Goal: Task Accomplishment & Management: Use online tool/utility

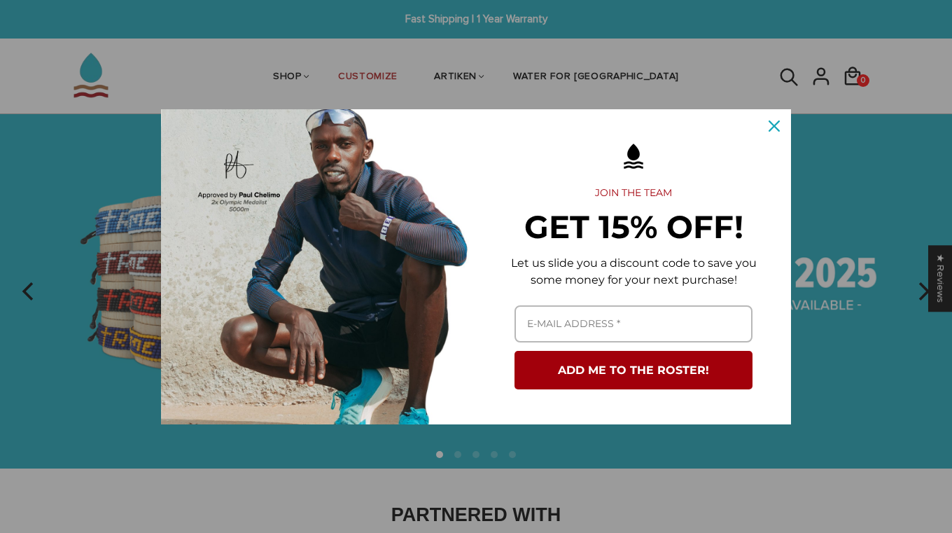
click at [779, 129] on icon "close icon" at bounding box center [773, 125] width 11 height 11
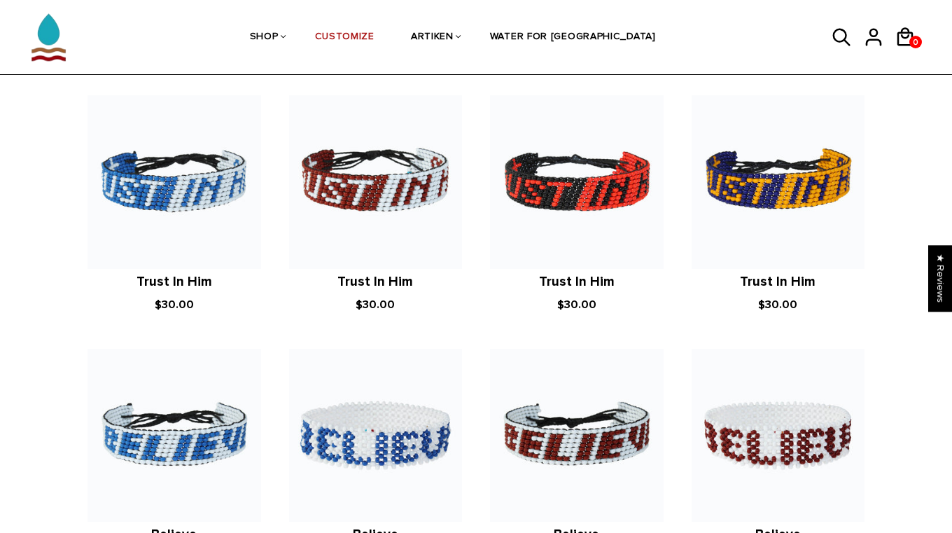
scroll to position [985, 0]
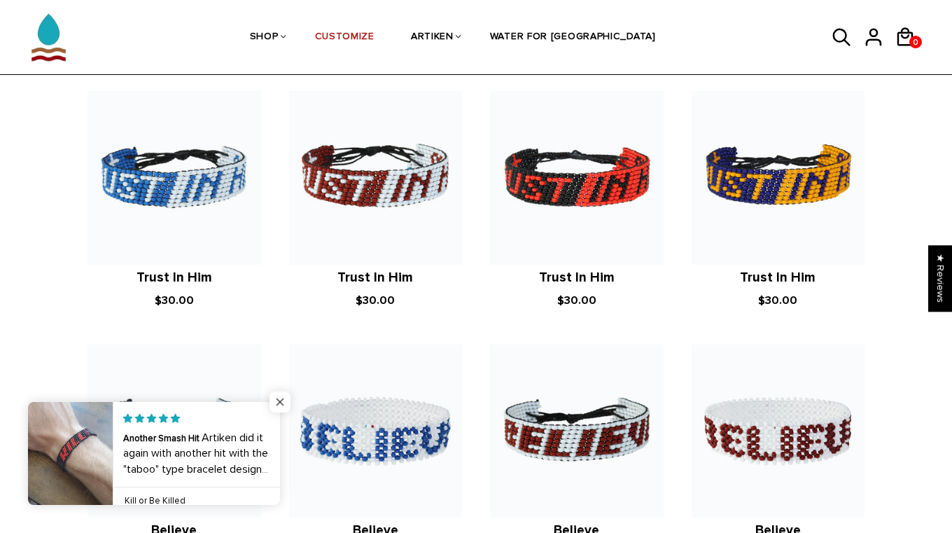
click at [281, 399] on span "Close popup widget" at bounding box center [279, 401] width 21 height 21
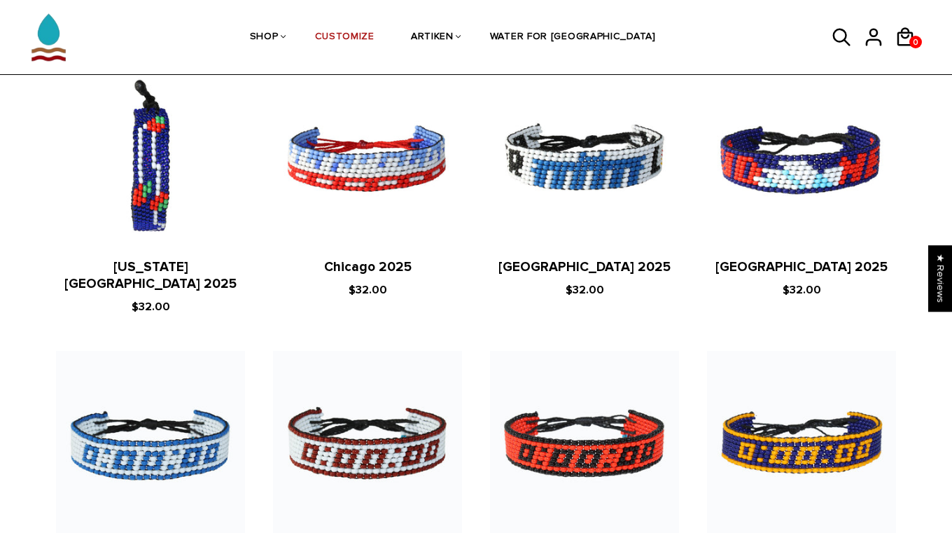
scroll to position [1560, 0]
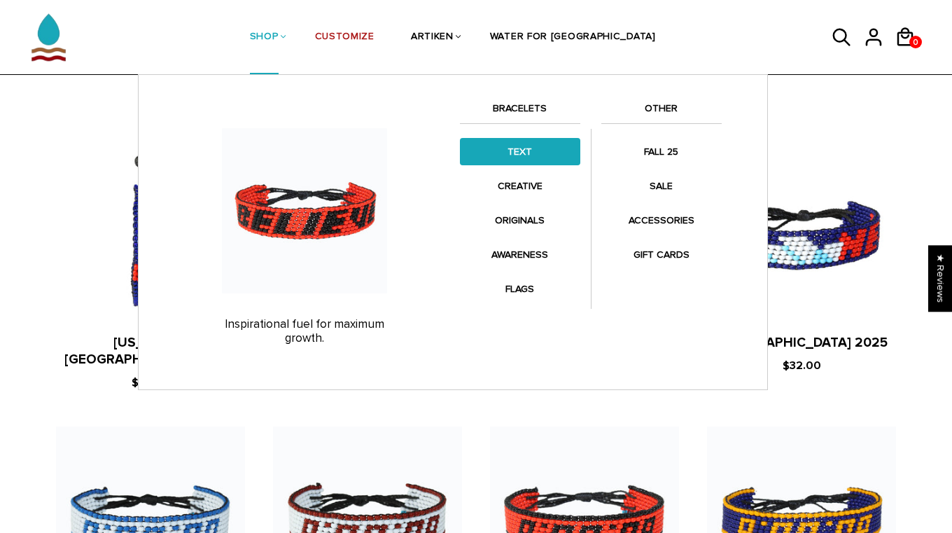
click at [526, 151] on link "TEXT" at bounding box center [520, 151] width 120 height 27
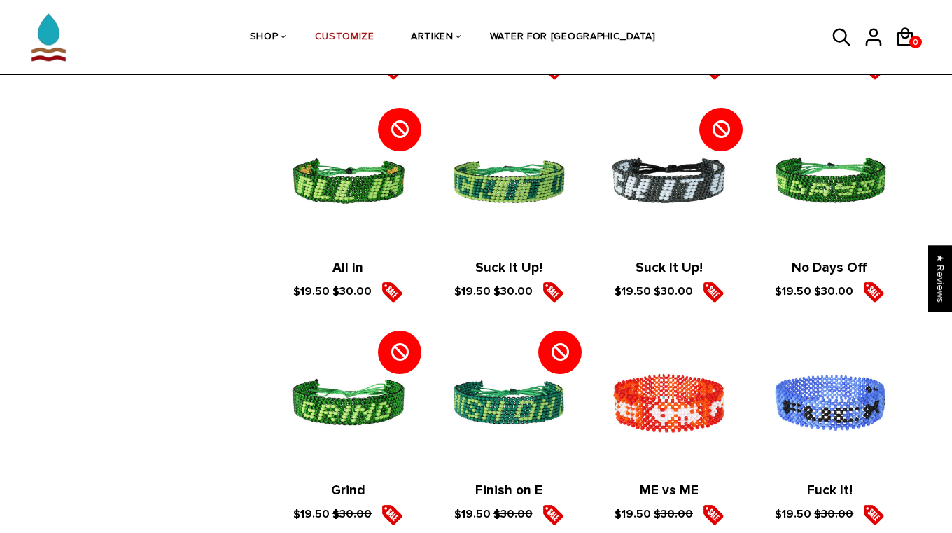
scroll to position [1942, 0]
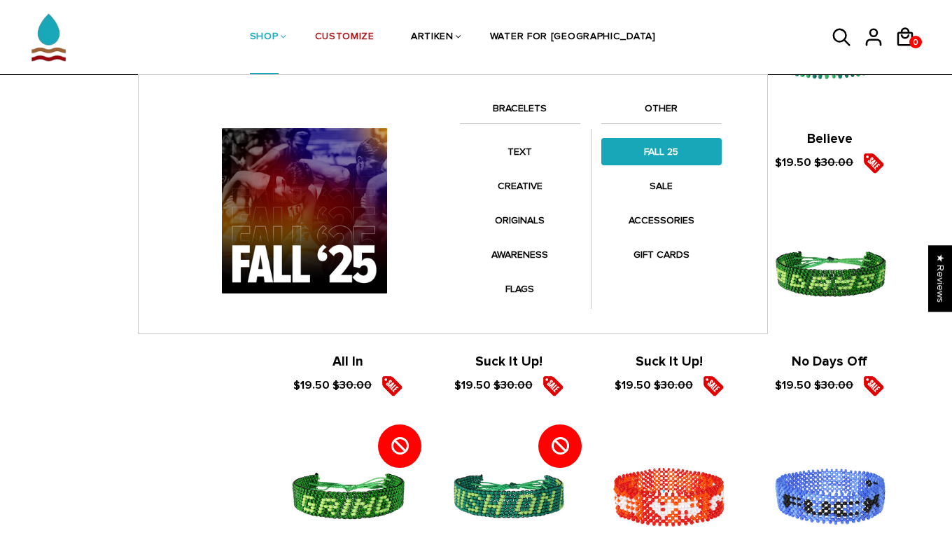
click at [668, 148] on link "FALL 25" at bounding box center [661, 151] width 120 height 27
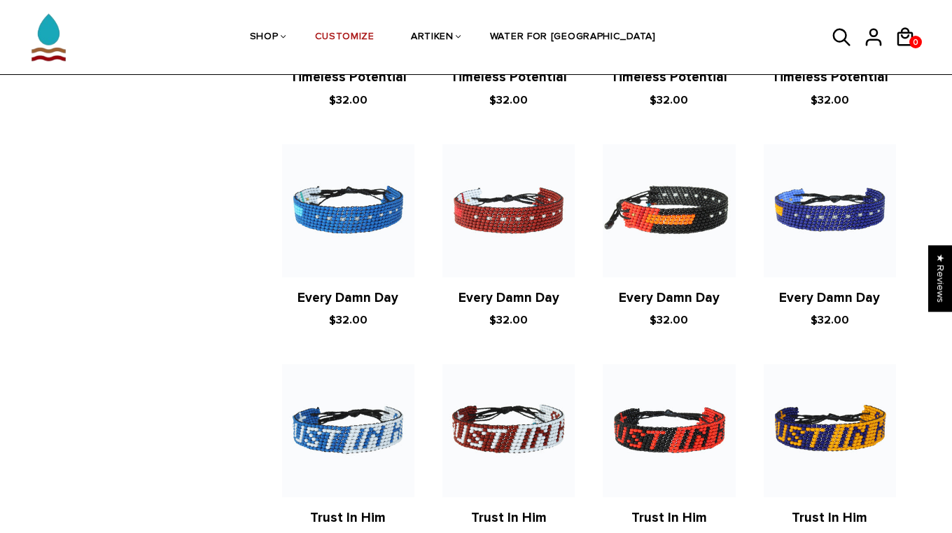
scroll to position [1276, 0]
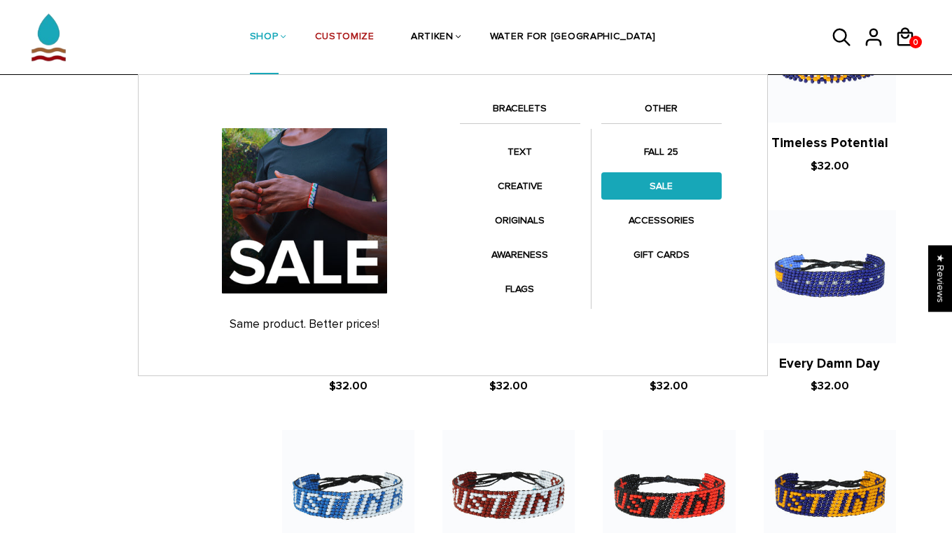
click at [684, 194] on link "SALE" at bounding box center [661, 185] width 120 height 27
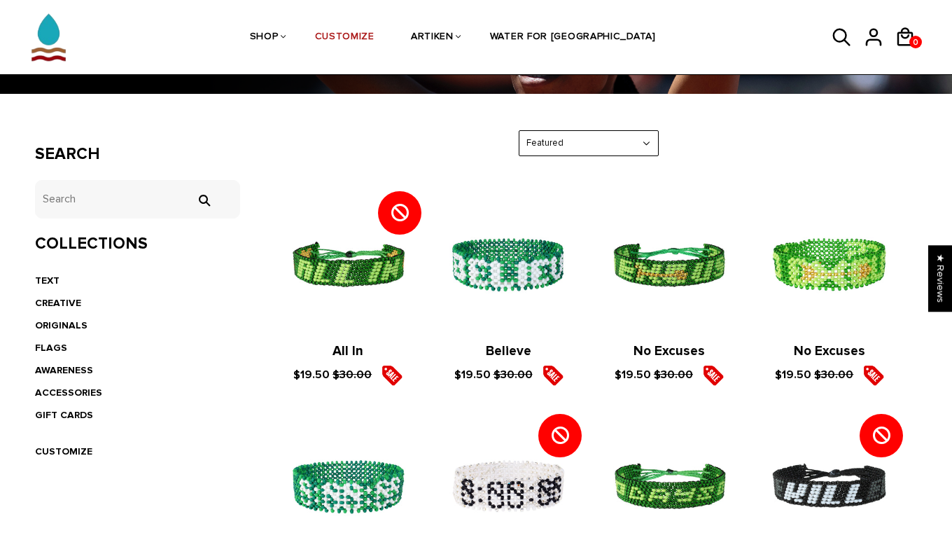
scroll to position [174, 0]
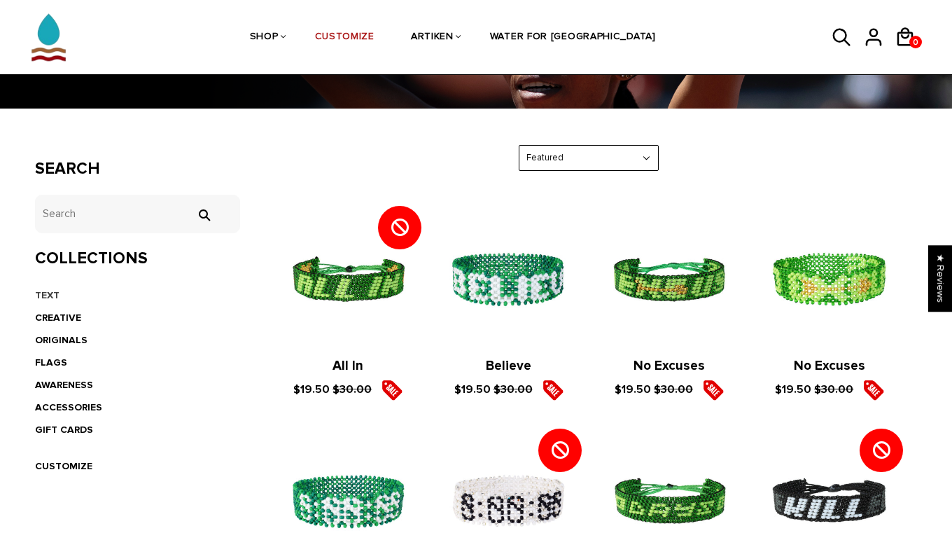
click at [49, 292] on link "TEXT" at bounding box center [47, 295] width 24 height 12
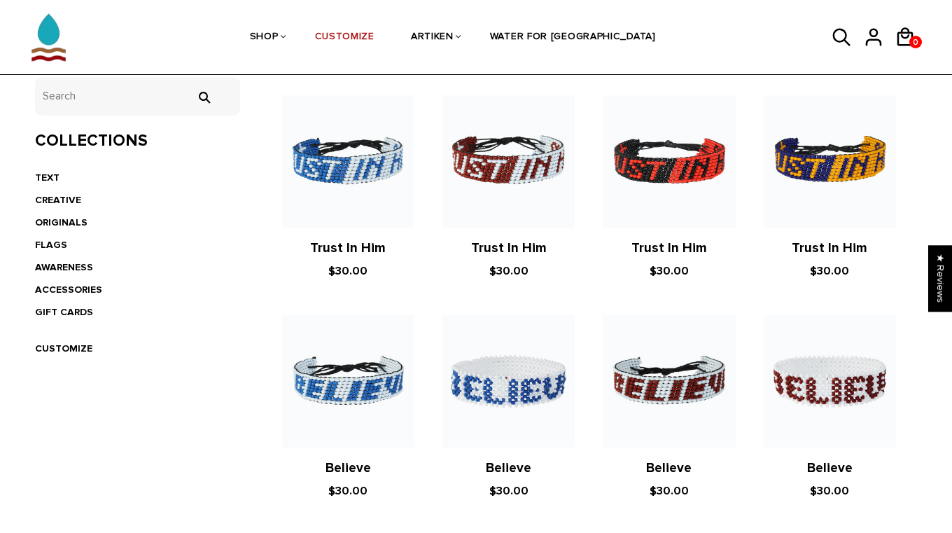
scroll to position [171, 0]
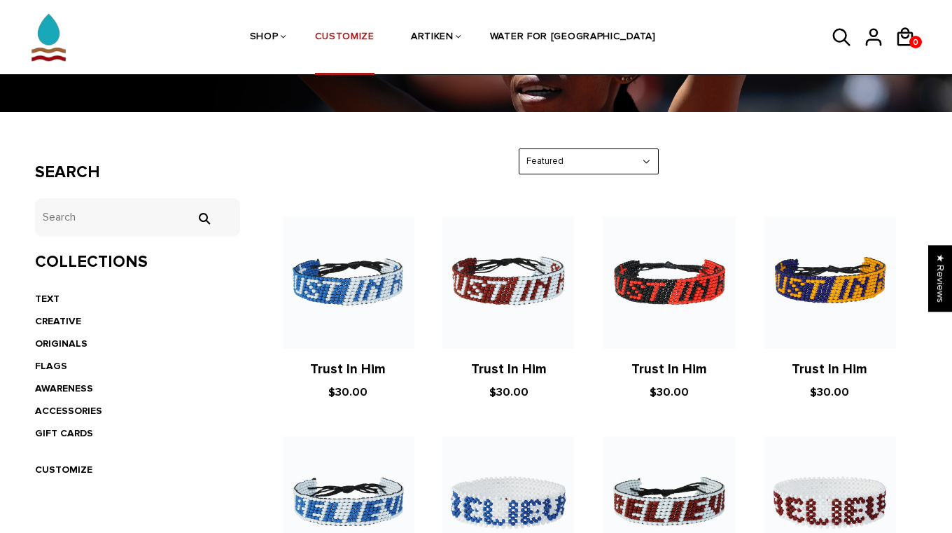
click at [358, 39] on link "CUSTOMIZE" at bounding box center [344, 38] width 59 height 74
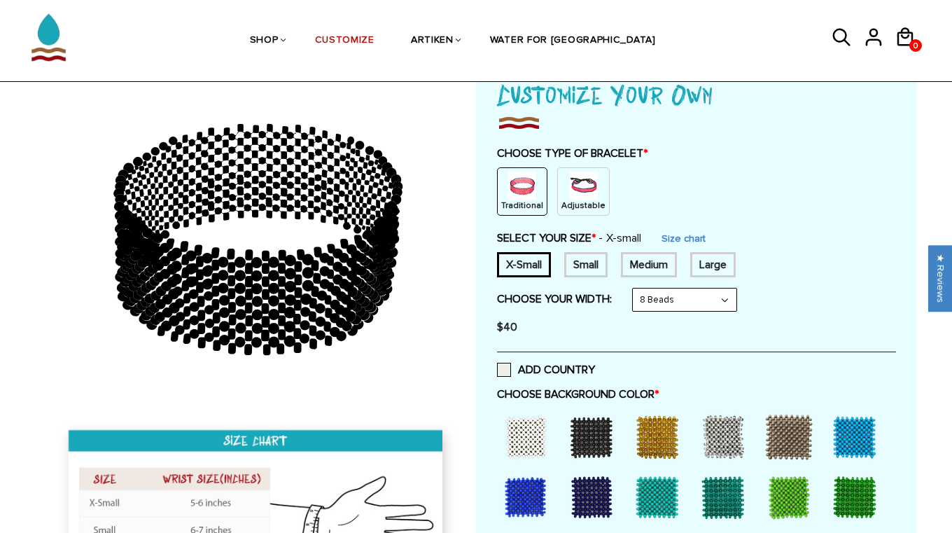
scroll to position [102, 0]
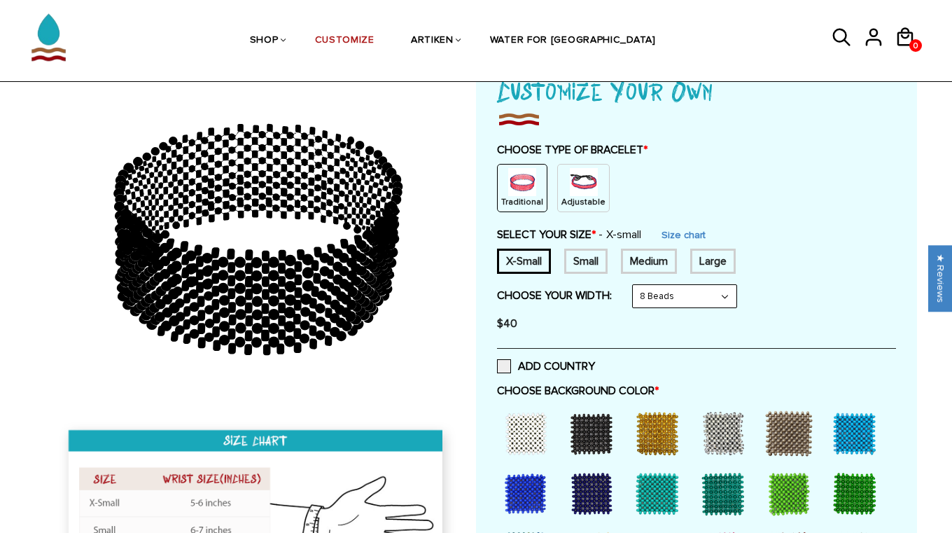
click at [575, 190] on img at bounding box center [584, 182] width 28 height 28
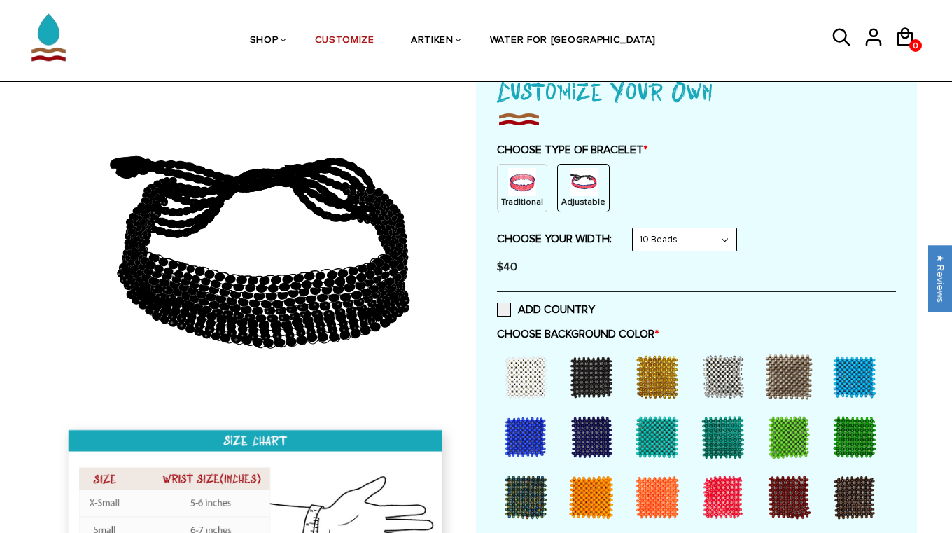
select select "8-beads"
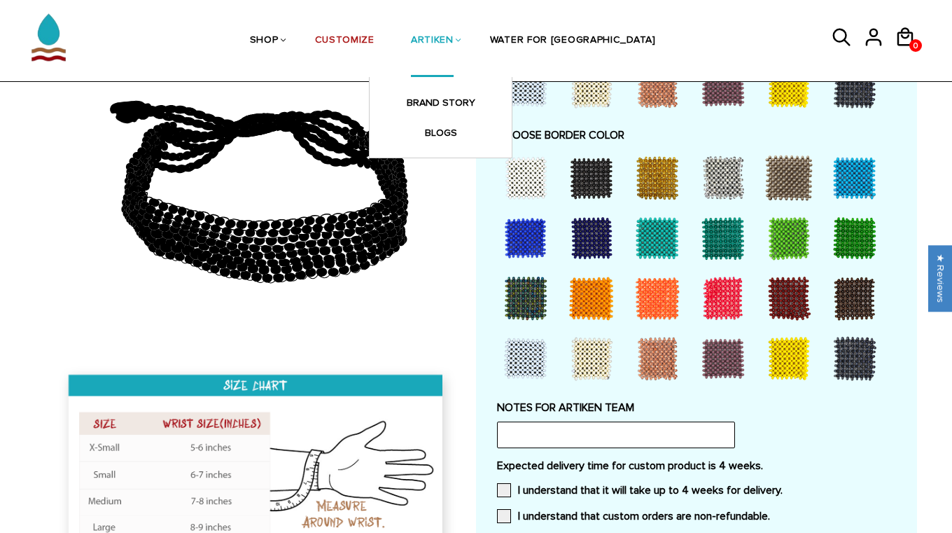
scroll to position [968, 0]
